Goal: Task Accomplishment & Management: Use online tool/utility

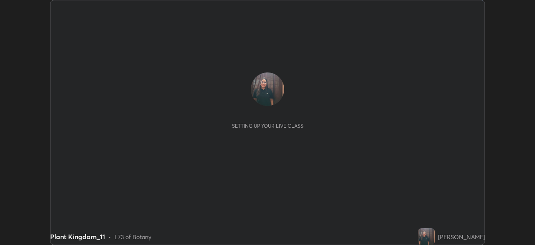
scroll to position [245, 535]
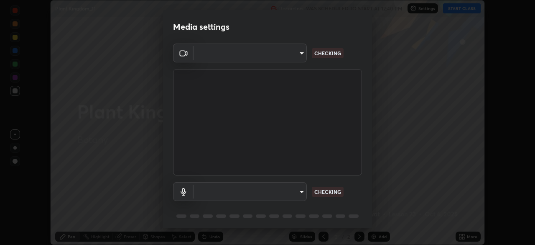
type input "d35c8779c6a21e8dbd31c4e017675826cb35268ede92a7b61defb8b04afef4c7"
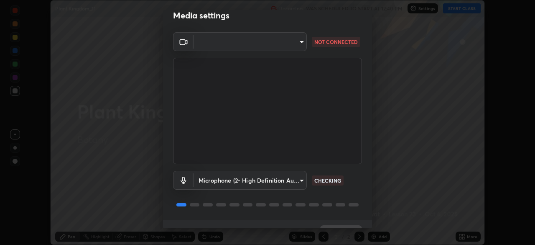
scroll to position [30, 0]
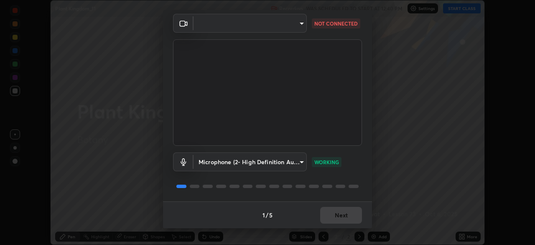
click at [332, 215] on div "1 / 5 Next" at bounding box center [267, 214] width 209 height 27
click at [331, 214] on div "1 / 5 Next" at bounding box center [267, 214] width 209 height 27
click at [329, 214] on div "1 / 5 Next" at bounding box center [267, 214] width 209 height 27
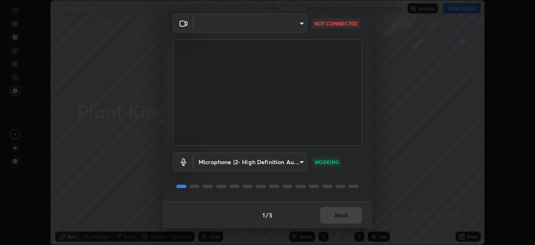
click at [339, 213] on div "1 / 5 Next" at bounding box center [267, 214] width 209 height 27
click at [341, 211] on div "1 / 5 Next" at bounding box center [267, 214] width 209 height 27
click at [340, 212] on div "1 / 5 Next" at bounding box center [267, 214] width 209 height 27
click at [344, 217] on div "1 / 5 Next" at bounding box center [267, 214] width 209 height 27
click at [344, 214] on div "1 / 5 Next" at bounding box center [267, 214] width 209 height 27
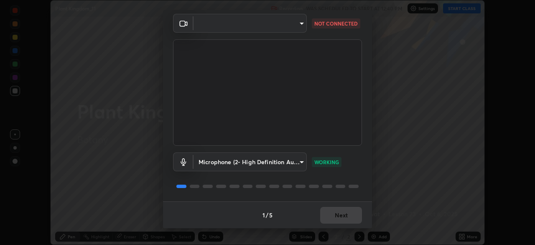
click at [343, 212] on div "1 / 5 Next" at bounding box center [267, 214] width 209 height 27
click at [342, 209] on div "1 / 5 Next" at bounding box center [267, 214] width 209 height 27
click at [340, 210] on div "1 / 5 Next" at bounding box center [267, 214] width 209 height 27
click at [338, 215] on div "1 / 5 Next" at bounding box center [267, 214] width 209 height 27
click at [333, 217] on div "1 / 5 Next" at bounding box center [267, 214] width 209 height 27
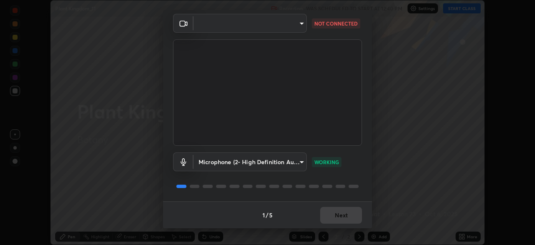
click at [289, 25] on body "Erase all Plant Kingdom_11 Recording WAS SCHEDULED TO START AT 12:40 PM Setting…" at bounding box center [267, 122] width 535 height 245
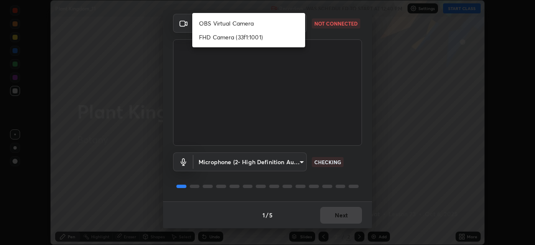
click at [237, 23] on li "OBS Virtual Camera" at bounding box center [248, 23] width 113 height 14
type input "603390143d0921f0d6cc952f71c12de79ffb2aace376eb3aad29f5d7d7cab06c"
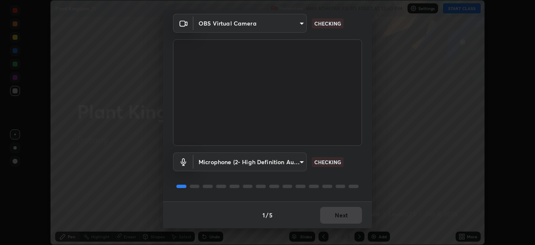
click at [273, 159] on body "Erase all Plant Kingdom_11 Recording WAS SCHEDULED TO START AT 12:40 PM Setting…" at bounding box center [267, 122] width 535 height 245
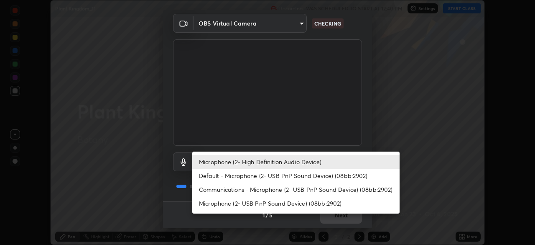
click at [254, 176] on li "Default - Microphone (2- USB PnP Sound Device) (08bb:2902)" at bounding box center [295, 175] width 207 height 14
type input "default"
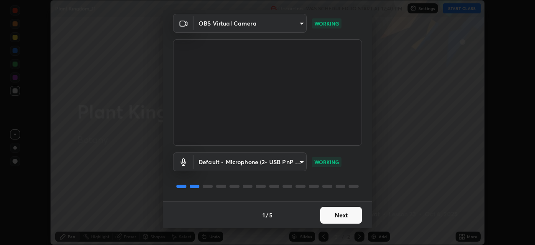
click at [341, 216] on button "Next" at bounding box center [341, 215] width 42 height 17
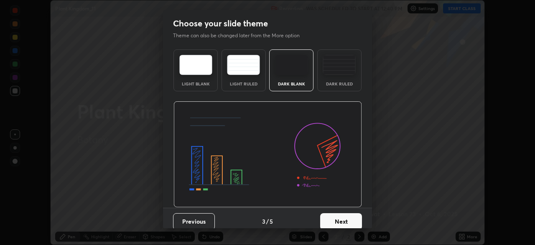
click at [344, 217] on button "Next" at bounding box center [341, 221] width 42 height 17
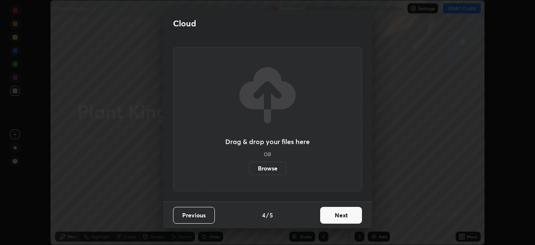
click at [345, 222] on button "Next" at bounding box center [341, 215] width 42 height 17
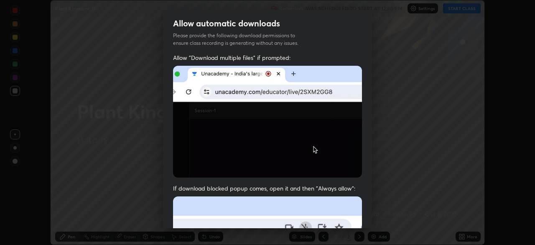
click at [183, 146] on img at bounding box center [267, 122] width 189 height 112
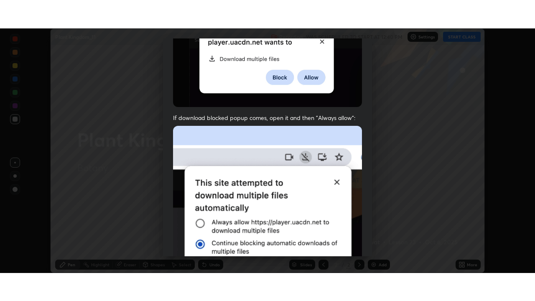
scroll to position [200, 0]
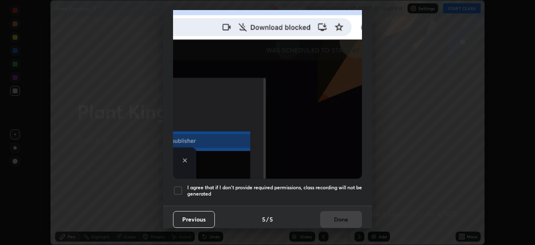
click at [174, 185] on div at bounding box center [178, 190] width 10 height 10
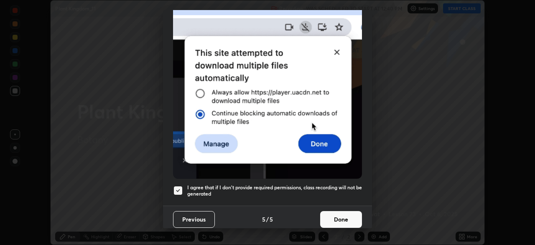
click at [332, 216] on button "Done" at bounding box center [341, 219] width 42 height 17
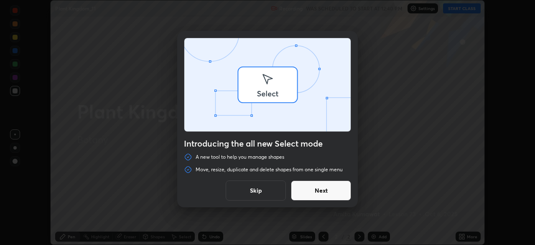
click at [454, 238] on div "Introducing the all new Select mode A new tool to help you manage shapes Move, …" at bounding box center [267, 122] width 535 height 245
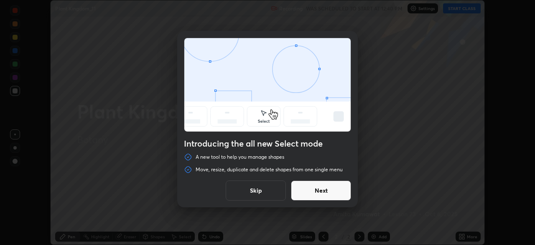
click at [270, 196] on button "Skip" at bounding box center [256, 190] width 60 height 20
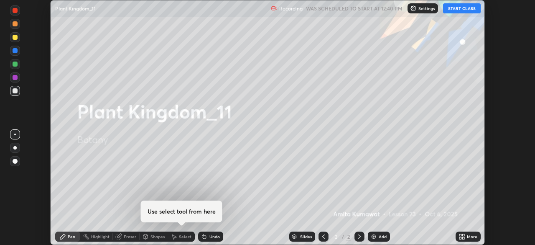
click at [463, 235] on icon at bounding box center [463, 235] width 2 height 2
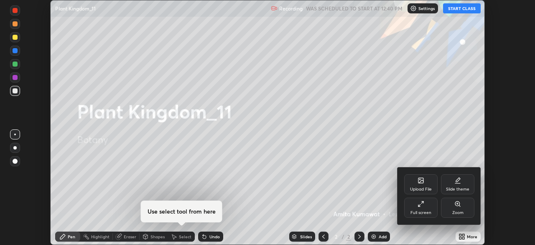
click at [431, 217] on div "Full screen" at bounding box center [420, 207] width 33 height 20
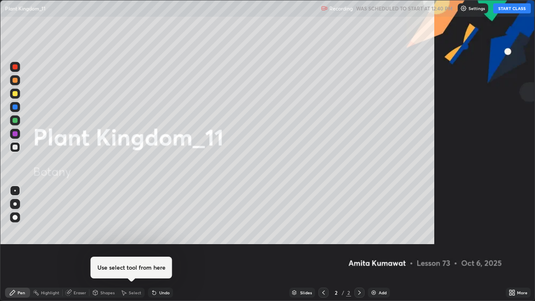
scroll to position [301, 535]
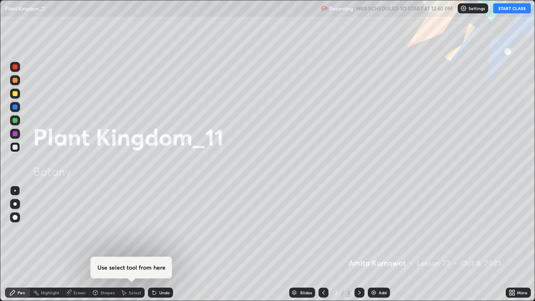
click at [518, 10] on button "START CLASS" at bounding box center [512, 8] width 38 height 10
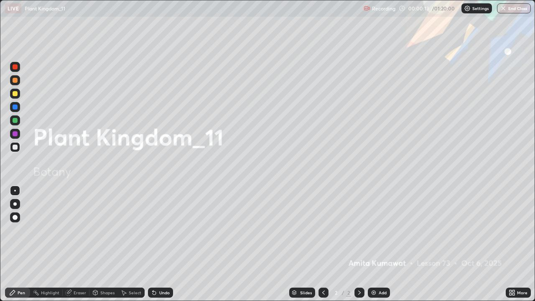
click at [374, 244] on img at bounding box center [373, 292] width 7 height 7
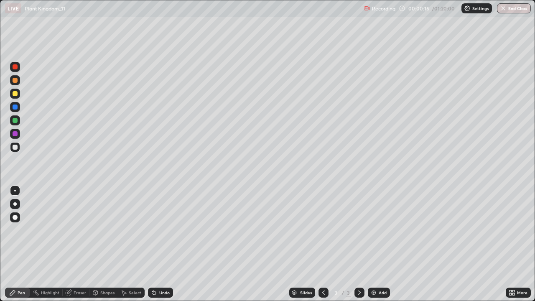
click at [14, 202] on div at bounding box center [15, 204] width 10 height 10
click at [161, 244] on div "Undo" at bounding box center [164, 293] width 10 height 4
click at [163, 244] on div "Undo" at bounding box center [164, 293] width 10 height 4
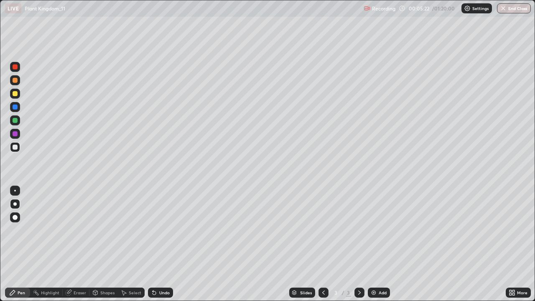
click at [15, 134] on div at bounding box center [15, 133] width 5 height 5
click at [18, 145] on div at bounding box center [15, 147] width 10 height 10
click at [17, 133] on div at bounding box center [15, 133] width 5 height 5
click at [167, 244] on div "Undo" at bounding box center [164, 293] width 10 height 4
click at [168, 244] on div "Undo" at bounding box center [160, 293] width 25 height 10
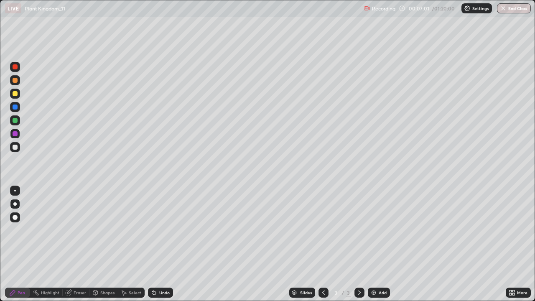
click at [168, 244] on div "Undo" at bounding box center [160, 293] width 25 height 10
click at [169, 244] on div "Undo" at bounding box center [160, 293] width 25 height 10
click at [373, 244] on img at bounding box center [373, 292] width 7 height 7
click at [15, 118] on div at bounding box center [15, 120] width 5 height 5
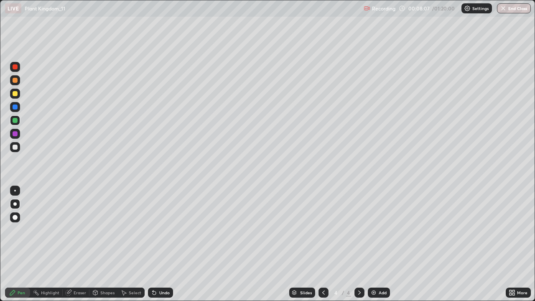
click at [15, 145] on div at bounding box center [15, 147] width 5 height 5
click at [16, 136] on div at bounding box center [15, 133] width 5 height 5
click at [17, 122] on div at bounding box center [15, 120] width 5 height 5
click at [15, 147] on div at bounding box center [15, 147] width 5 height 5
click at [16, 149] on div at bounding box center [15, 147] width 5 height 5
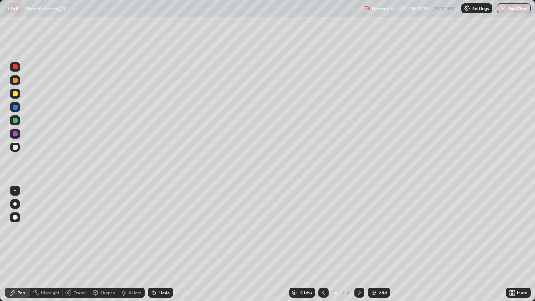
click at [324, 244] on div at bounding box center [324, 293] width 10 height 10
click at [358, 244] on icon at bounding box center [359, 292] width 7 height 7
click at [319, 244] on div at bounding box center [324, 293] width 10 height 10
click at [358, 244] on icon at bounding box center [359, 292] width 7 height 7
click at [69, 244] on icon at bounding box center [69, 292] width 5 height 4
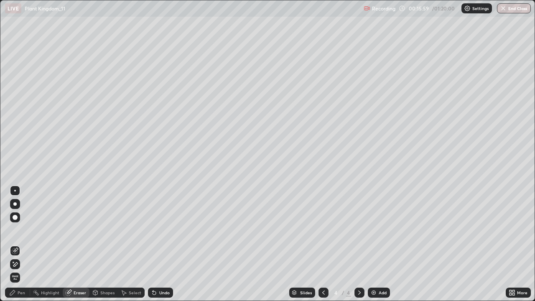
click at [19, 244] on div "Pen" at bounding box center [22, 293] width 8 height 4
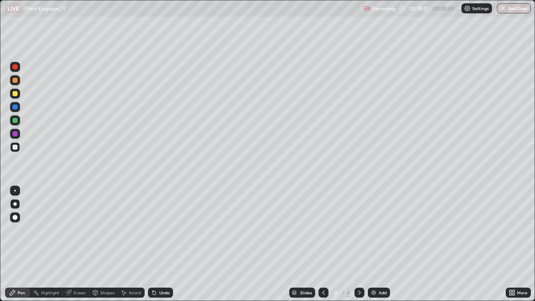
click at [323, 244] on icon at bounding box center [323, 292] width 7 height 7
click at [357, 244] on div at bounding box center [359, 292] width 10 height 17
click at [320, 244] on div at bounding box center [324, 293] width 10 height 10
click at [359, 244] on icon at bounding box center [359, 292] width 7 height 7
click at [44, 244] on div "Highlight" at bounding box center [50, 293] width 18 height 4
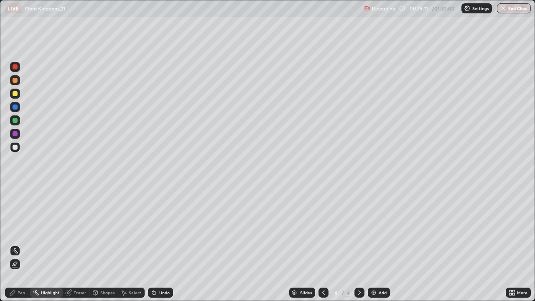
click at [17, 244] on icon at bounding box center [15, 264] width 7 height 7
click at [16, 94] on div at bounding box center [15, 93] width 5 height 5
click at [18, 244] on div "Pen" at bounding box center [22, 293] width 8 height 4
click at [154, 244] on icon at bounding box center [154, 292] width 3 height 3
click at [38, 244] on icon at bounding box center [36, 292] width 7 height 7
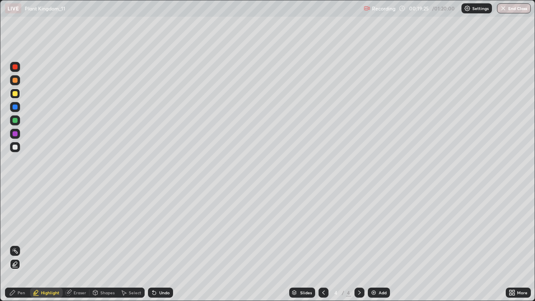
click at [153, 244] on icon at bounding box center [154, 292] width 3 height 3
click at [157, 244] on div "Undo" at bounding box center [160, 293] width 25 height 10
click at [38, 244] on icon at bounding box center [36, 292] width 7 height 7
click at [15, 244] on icon at bounding box center [15, 250] width 7 height 7
click at [15, 150] on div at bounding box center [15, 147] width 10 height 10
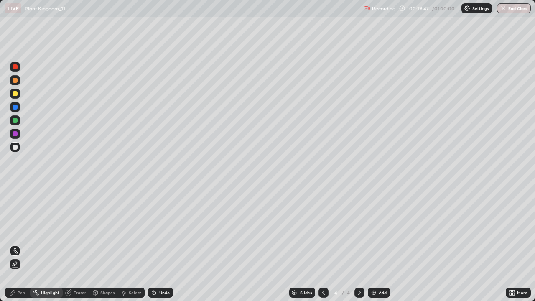
click at [15, 244] on icon at bounding box center [12, 292] width 7 height 7
click at [162, 244] on div "Undo" at bounding box center [164, 293] width 10 height 4
click at [15, 137] on div at bounding box center [15, 134] width 10 height 10
click at [358, 244] on icon at bounding box center [359, 292] width 7 height 7
click at [375, 244] on img at bounding box center [373, 292] width 7 height 7
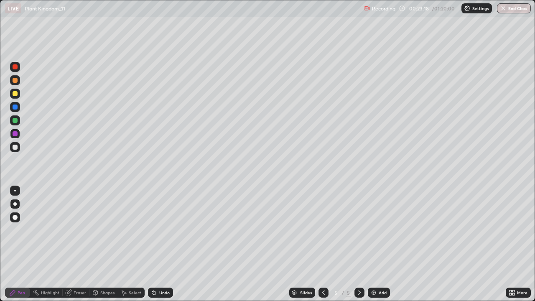
click at [13, 123] on div at bounding box center [15, 120] width 10 height 10
click at [168, 244] on div "Undo" at bounding box center [160, 293] width 25 height 10
click at [19, 146] on div at bounding box center [15, 147] width 10 height 10
click at [18, 135] on div at bounding box center [15, 134] width 10 height 10
click at [324, 244] on icon at bounding box center [323, 292] width 7 height 7
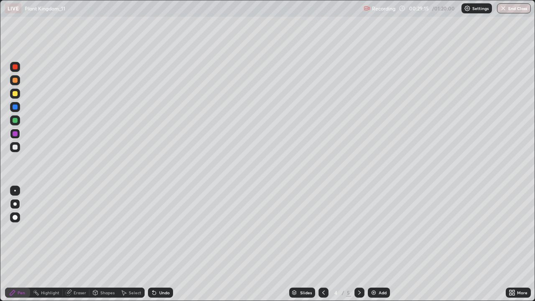
click at [357, 244] on icon at bounding box center [359, 292] width 7 height 7
click at [358, 244] on icon at bounding box center [359, 292] width 7 height 7
click at [372, 244] on img at bounding box center [373, 292] width 7 height 7
click at [15, 146] on div at bounding box center [15, 147] width 5 height 5
click at [319, 244] on div at bounding box center [324, 293] width 10 height 10
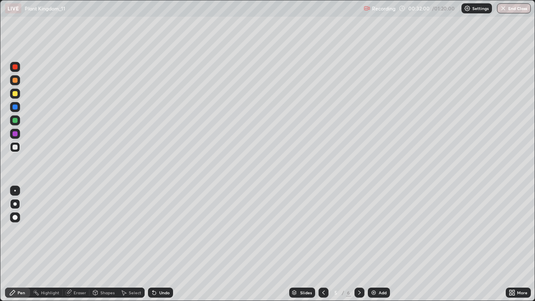
click at [358, 244] on icon at bounding box center [359, 292] width 7 height 7
click at [15, 93] on div at bounding box center [15, 93] width 5 height 5
click at [372, 244] on img at bounding box center [373, 292] width 7 height 7
click at [165, 244] on div "Undo" at bounding box center [164, 293] width 10 height 4
click at [18, 146] on div at bounding box center [15, 147] width 10 height 10
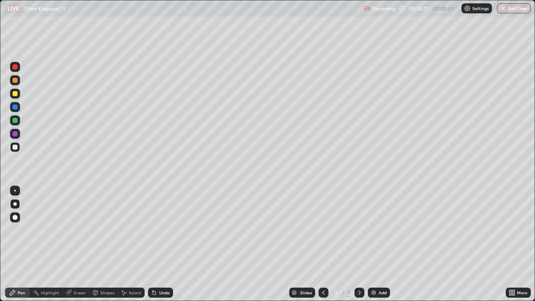
click at [320, 244] on icon at bounding box center [323, 292] width 7 height 7
click at [361, 244] on icon at bounding box center [359, 292] width 7 height 7
click at [163, 244] on div "Undo" at bounding box center [164, 293] width 10 height 4
click at [53, 244] on div "Highlight" at bounding box center [50, 293] width 18 height 4
click at [20, 244] on div at bounding box center [15, 264] width 10 height 10
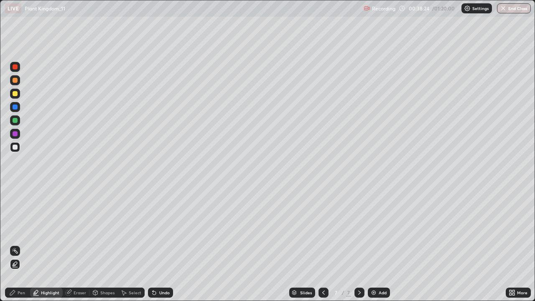
click at [18, 135] on div at bounding box center [15, 134] width 10 height 10
click at [163, 244] on div "Undo" at bounding box center [164, 293] width 10 height 4
click at [163, 244] on div "Undo" at bounding box center [160, 293] width 25 height 10
click at [165, 244] on div "Undo" at bounding box center [164, 293] width 10 height 4
click at [159, 244] on div "Undo" at bounding box center [164, 293] width 10 height 4
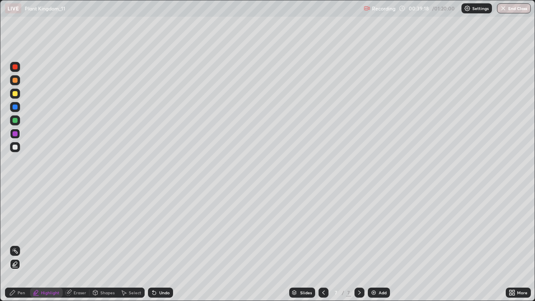
click at [161, 244] on div "Undo" at bounding box center [164, 293] width 10 height 4
click at [15, 244] on icon at bounding box center [12, 292] width 7 height 7
click at [326, 244] on icon at bounding box center [323, 292] width 7 height 7
click at [354, 244] on div at bounding box center [359, 293] width 10 height 10
click at [373, 244] on img at bounding box center [373, 292] width 7 height 7
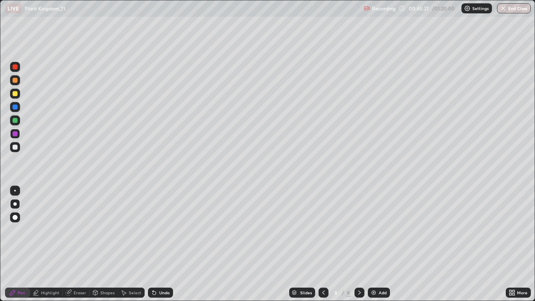
click at [16, 107] on div at bounding box center [15, 107] width 5 height 5
click at [16, 150] on div at bounding box center [15, 147] width 10 height 10
click at [15, 83] on div at bounding box center [15, 80] width 10 height 10
click at [160, 244] on div "Undo" at bounding box center [164, 293] width 10 height 4
click at [17, 120] on div at bounding box center [15, 120] width 5 height 5
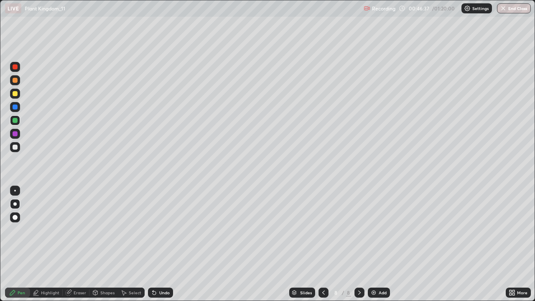
click at [160, 244] on div "Undo" at bounding box center [164, 293] width 10 height 4
click at [15, 191] on div at bounding box center [15, 191] width 2 height 2
click at [16, 135] on div at bounding box center [15, 133] width 5 height 5
click at [15, 204] on div at bounding box center [14, 203] width 3 height 3
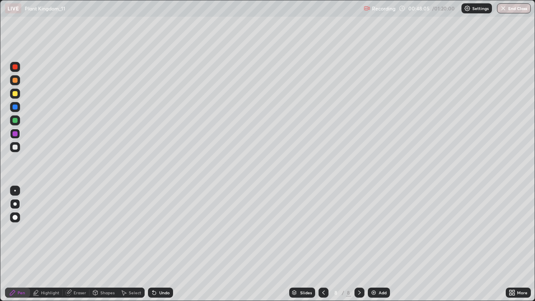
click at [15, 81] on div at bounding box center [15, 80] width 5 height 5
click at [14, 67] on div at bounding box center [15, 66] width 5 height 5
click at [15, 191] on div at bounding box center [15, 191] width 2 height 2
click at [18, 119] on div at bounding box center [15, 120] width 10 height 10
click at [18, 83] on div at bounding box center [15, 80] width 10 height 10
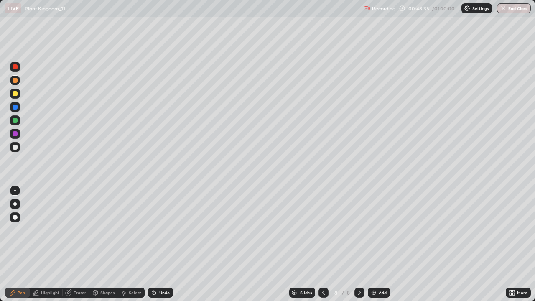
click at [12, 220] on div at bounding box center [15, 217] width 10 height 10
click at [19, 203] on div at bounding box center [15, 204] width 10 height 10
click at [17, 122] on div at bounding box center [15, 120] width 10 height 10
click at [15, 191] on div at bounding box center [15, 191] width 2 height 2
click at [16, 70] on div at bounding box center [15, 67] width 10 height 10
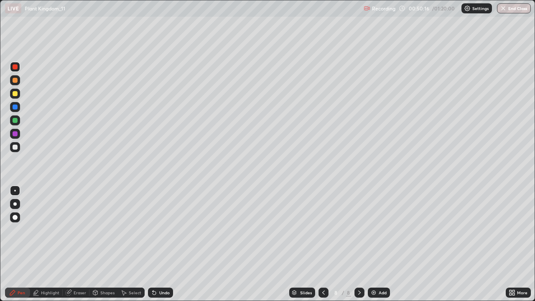
click at [16, 204] on div at bounding box center [14, 203] width 3 height 3
click at [15, 107] on div at bounding box center [15, 107] width 5 height 5
click at [505, 9] on img "button" at bounding box center [503, 8] width 7 height 7
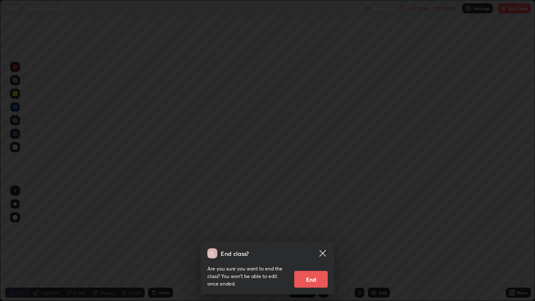
click at [314, 244] on button "End" at bounding box center [310, 279] width 33 height 17
